Goal: Use online tool/utility

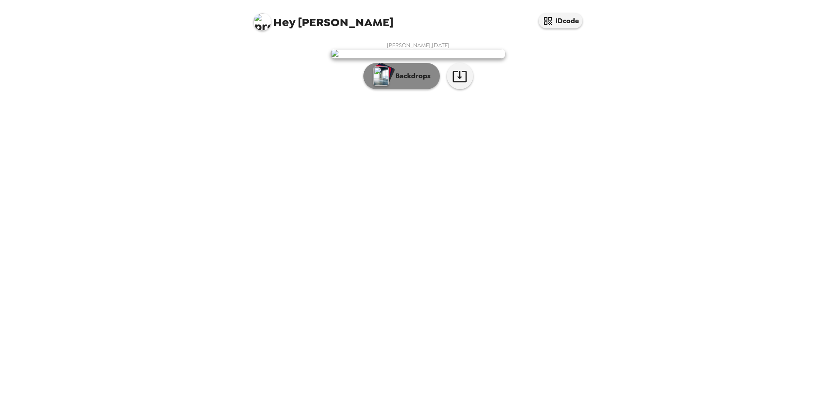
click at [411, 81] on p "Backdrops" at bounding box center [411, 76] width 40 height 10
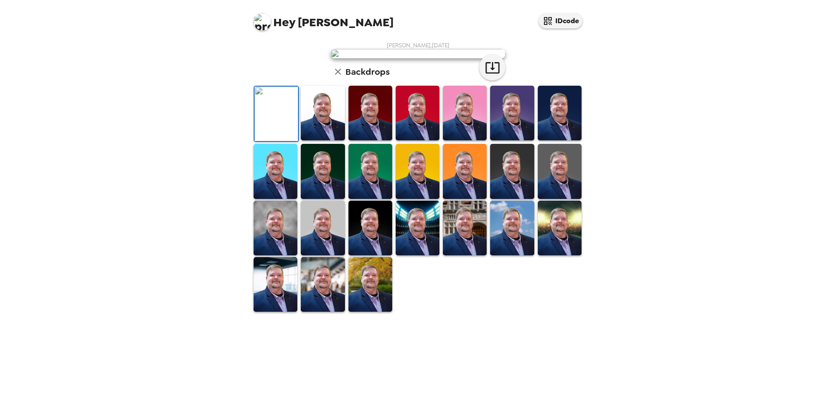
click at [513, 140] on img at bounding box center [512, 113] width 44 height 55
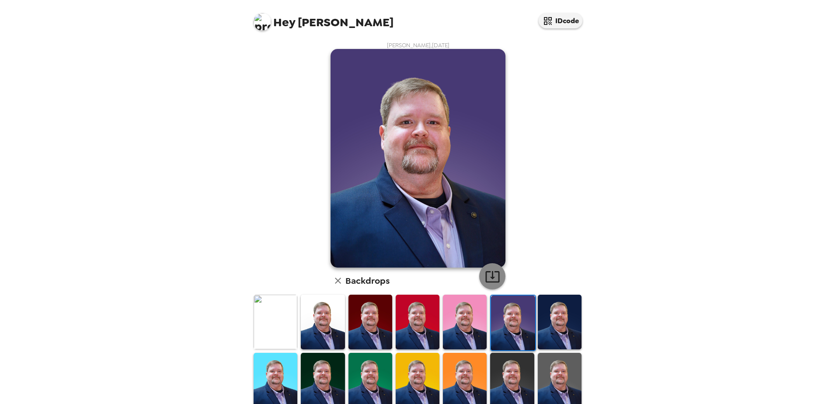
click at [487, 271] on icon "button" at bounding box center [492, 276] width 14 height 11
